Goal: Task Accomplishment & Management: Manage account settings

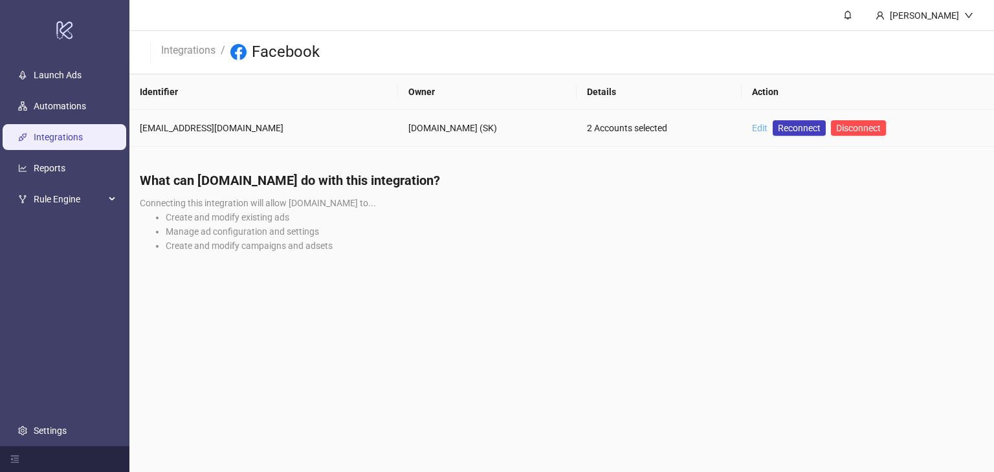
click at [752, 129] on link "Edit" at bounding box center [760, 128] width 16 height 10
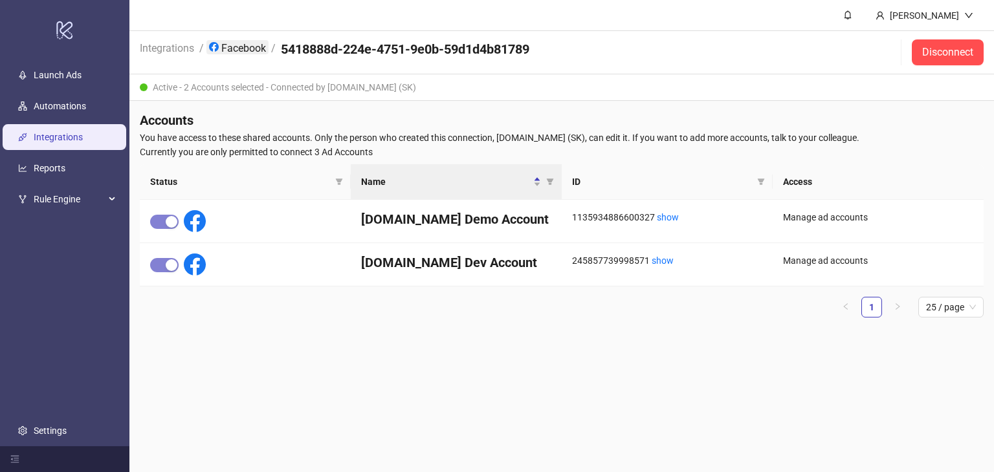
click at [246, 43] on link "Facebook" at bounding box center [237, 47] width 62 height 14
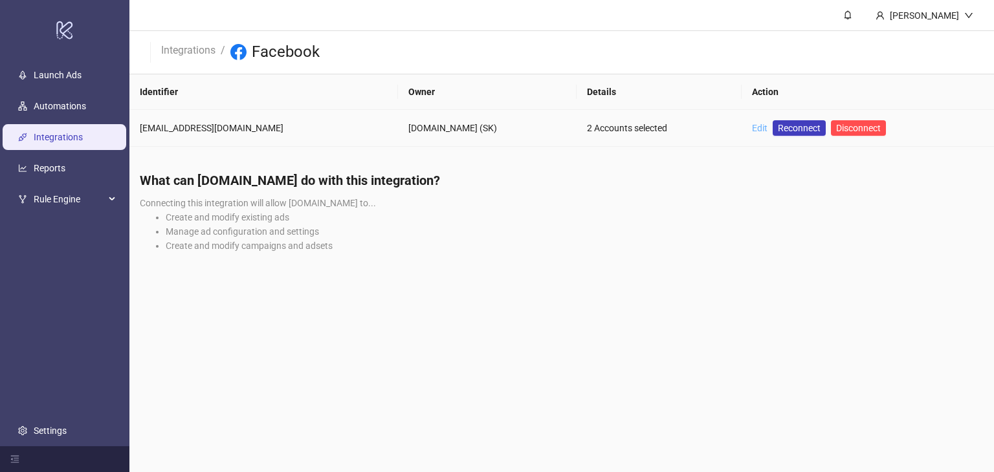
click at [752, 128] on link "Edit" at bounding box center [760, 128] width 16 height 10
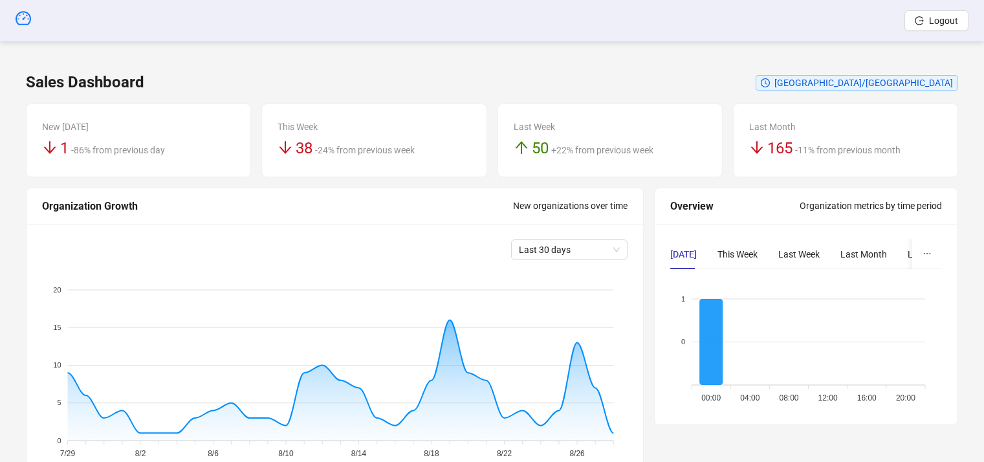
scroll to position [388, 0]
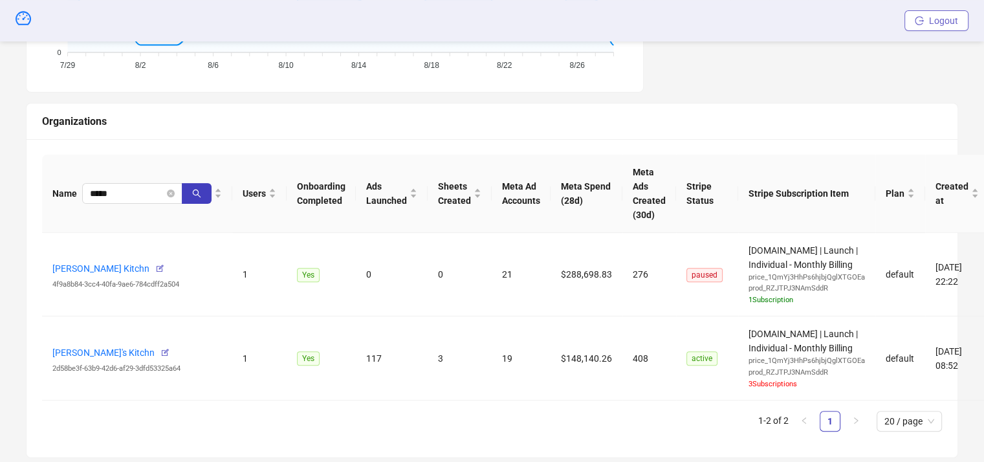
click at [937, 21] on span "Logout" at bounding box center [943, 21] width 29 height 10
